Goal: Communication & Community: Connect with others

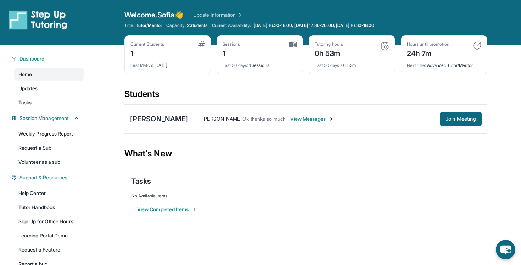
click at [296, 122] on span "View Messages" at bounding box center [312, 119] width 44 height 7
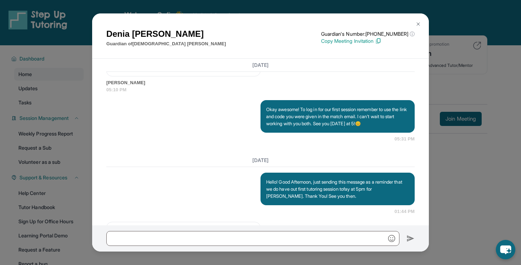
scroll to position [782, 0]
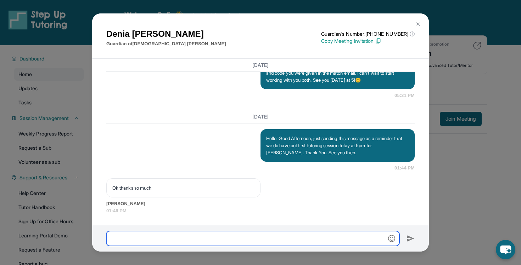
click at [208, 239] on input "text" at bounding box center [252, 238] width 293 height 15
type input "**********"
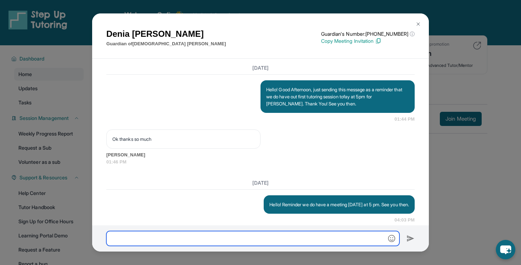
scroll to position [848, 0]
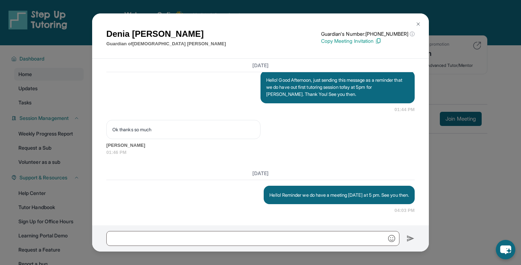
click at [414, 21] on button at bounding box center [418, 24] width 14 height 14
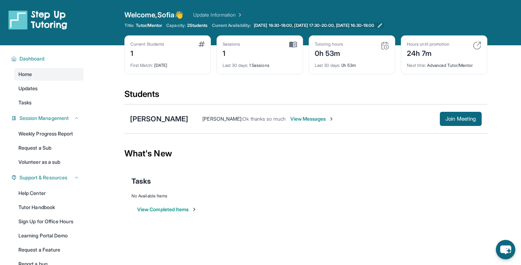
click at [383, 26] on icon at bounding box center [380, 26] width 6 height 6
click at [145, 115] on div "[PERSON_NAME]" at bounding box center [159, 119] width 58 height 10
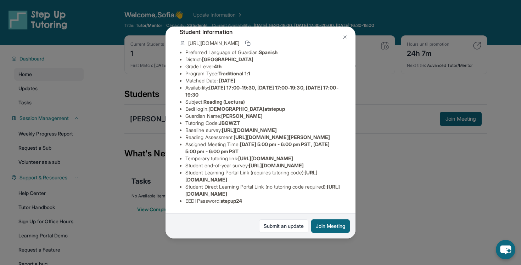
scroll to position [86, 0]
click at [511, 253] on icon "chat-button" at bounding box center [505, 249] width 19 height 19
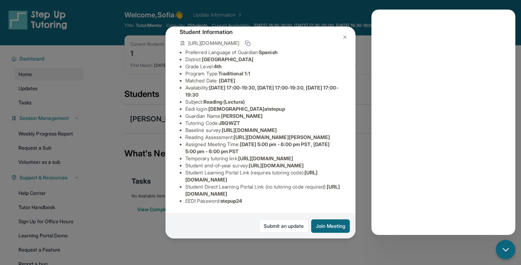
click at [343, 37] on img at bounding box center [345, 37] width 6 height 6
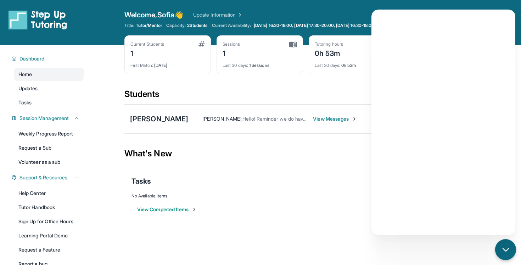
click at [502, 244] on div "chat-button" at bounding box center [505, 250] width 21 height 21
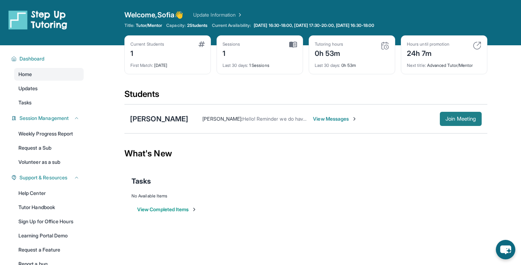
click at [440, 120] on button "Join Meeting" at bounding box center [461, 119] width 42 height 14
click at [495, 246] on div "Open sidebar Welcome, Sofia 👋 Update Information Title: Tutor/Mentor Capacity: …" at bounding box center [260, 132] width 521 height 265
click at [499, 246] on icon "chat-button" at bounding box center [505, 249] width 19 height 19
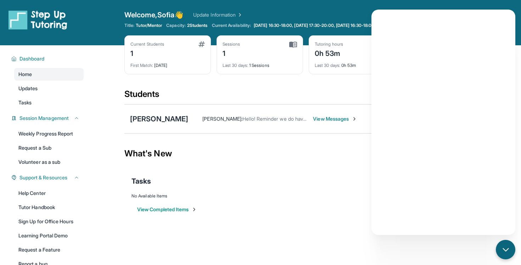
click at [322, 121] on span "View Messages" at bounding box center [335, 119] width 44 height 7
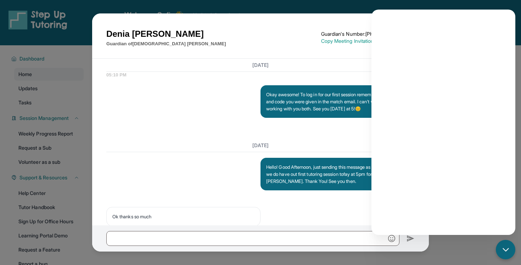
scroll to position [891, 0]
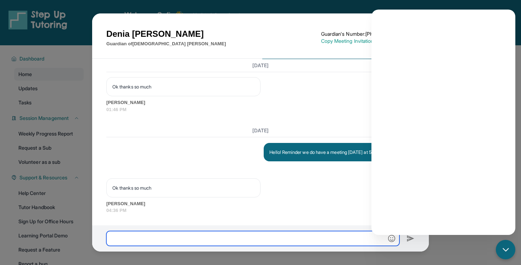
click at [205, 242] on input "text" at bounding box center [252, 238] width 293 height 15
type input "**********"
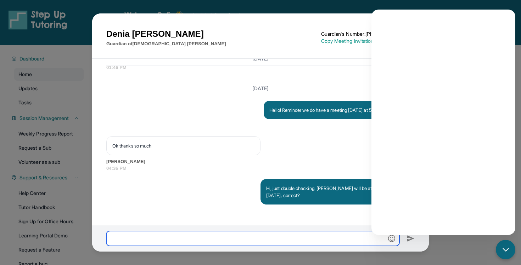
scroll to position [933, 0]
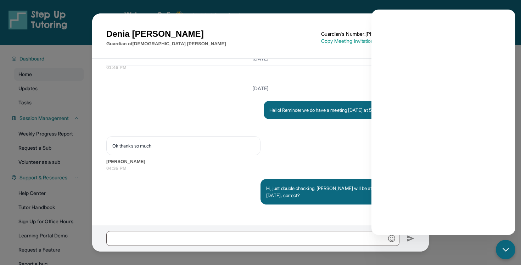
click at [365, 145] on div "Ok thanks so much Denia Lopez 04:36 PM" at bounding box center [260, 154] width 308 height 36
click at [504, 243] on div "chat-button" at bounding box center [505, 250] width 21 height 21
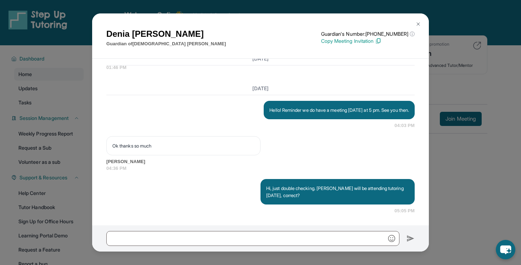
click at [417, 23] on img at bounding box center [418, 24] width 6 height 6
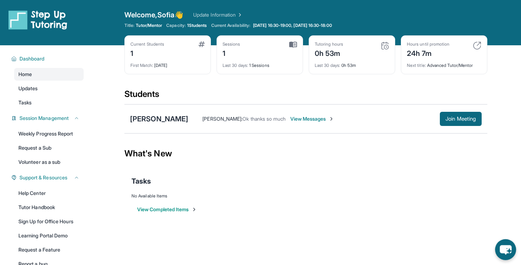
click at [505, 249] on icon "chat-button" at bounding box center [506, 251] width 12 height 10
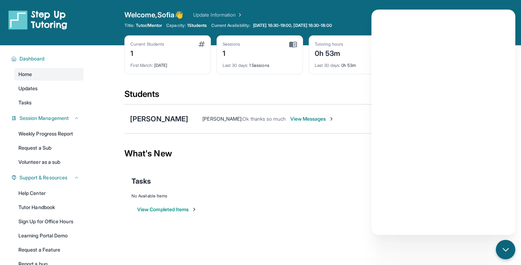
click at [306, 122] on span "View Messages" at bounding box center [312, 119] width 44 height 7
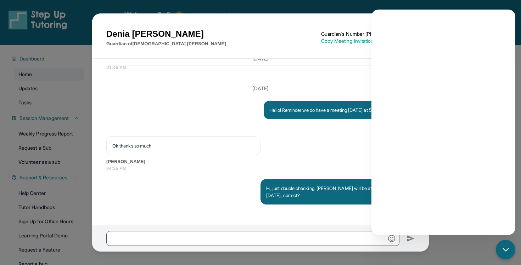
click at [303, 130] on div "Today Hello! Reminder we do have a meeting today at 5 pm. See you then. 04:03 P…" at bounding box center [260, 148] width 308 height 132
click at [501, 246] on icon "chat-button" at bounding box center [505, 250] width 9 height 9
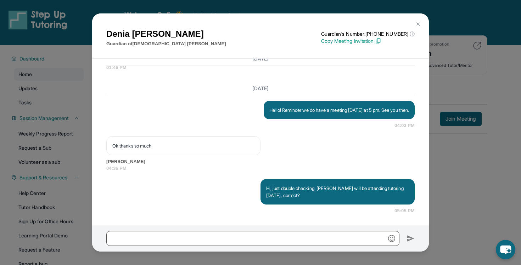
click at [419, 23] on img at bounding box center [418, 24] width 6 height 6
